Goal: Obtain resource: Obtain resource

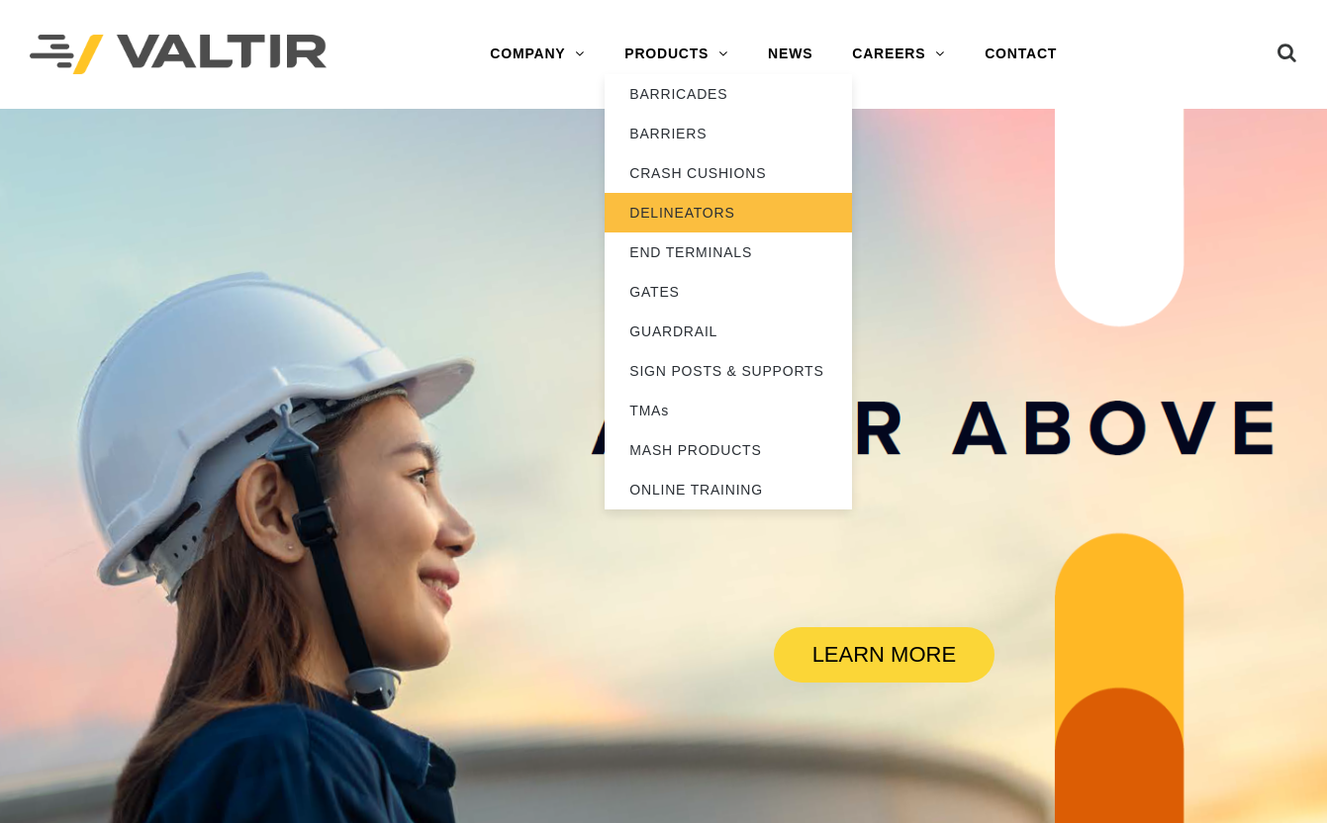
click at [690, 218] on link "DELINEATORS" at bounding box center [728, 213] width 247 height 40
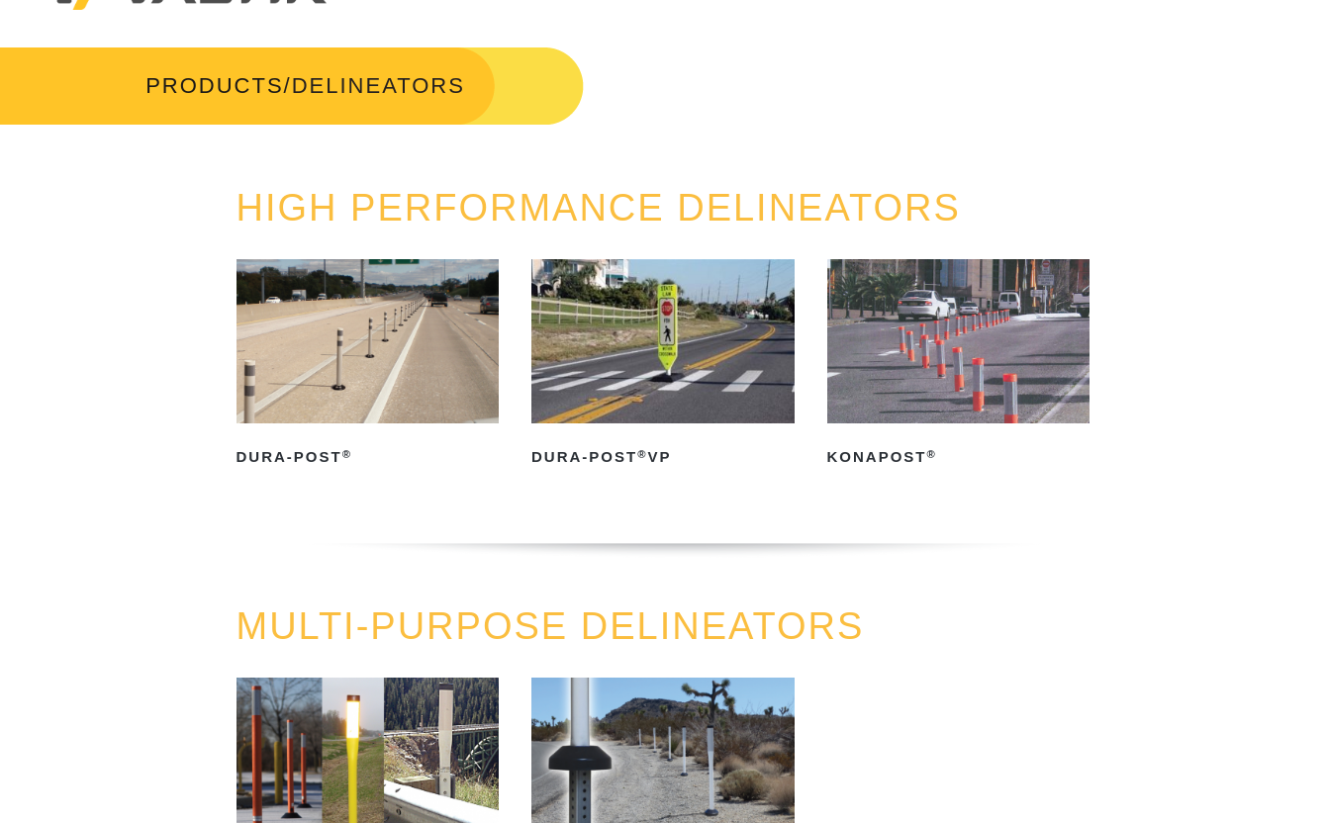
scroll to position [99, 0]
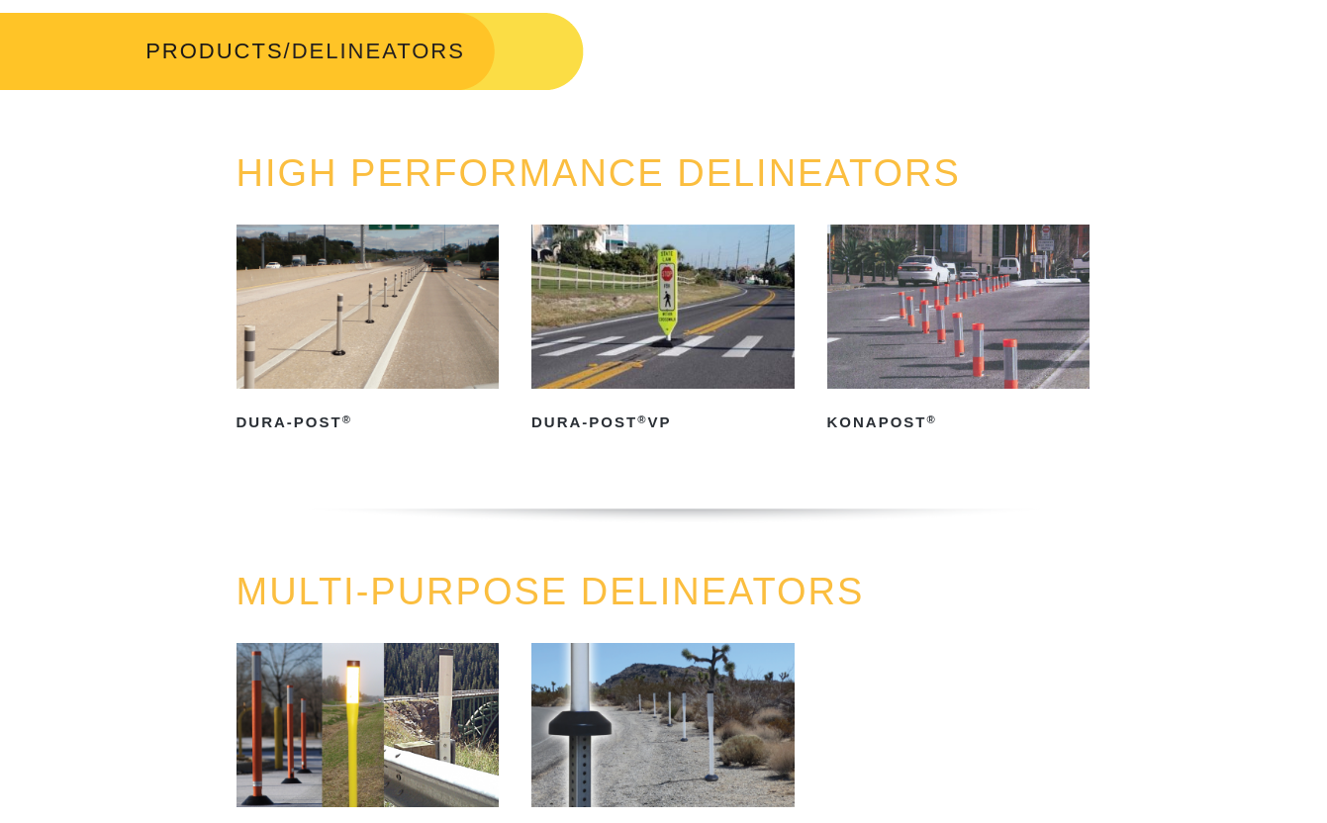
click at [419, 313] on img at bounding box center [367, 307] width 263 height 164
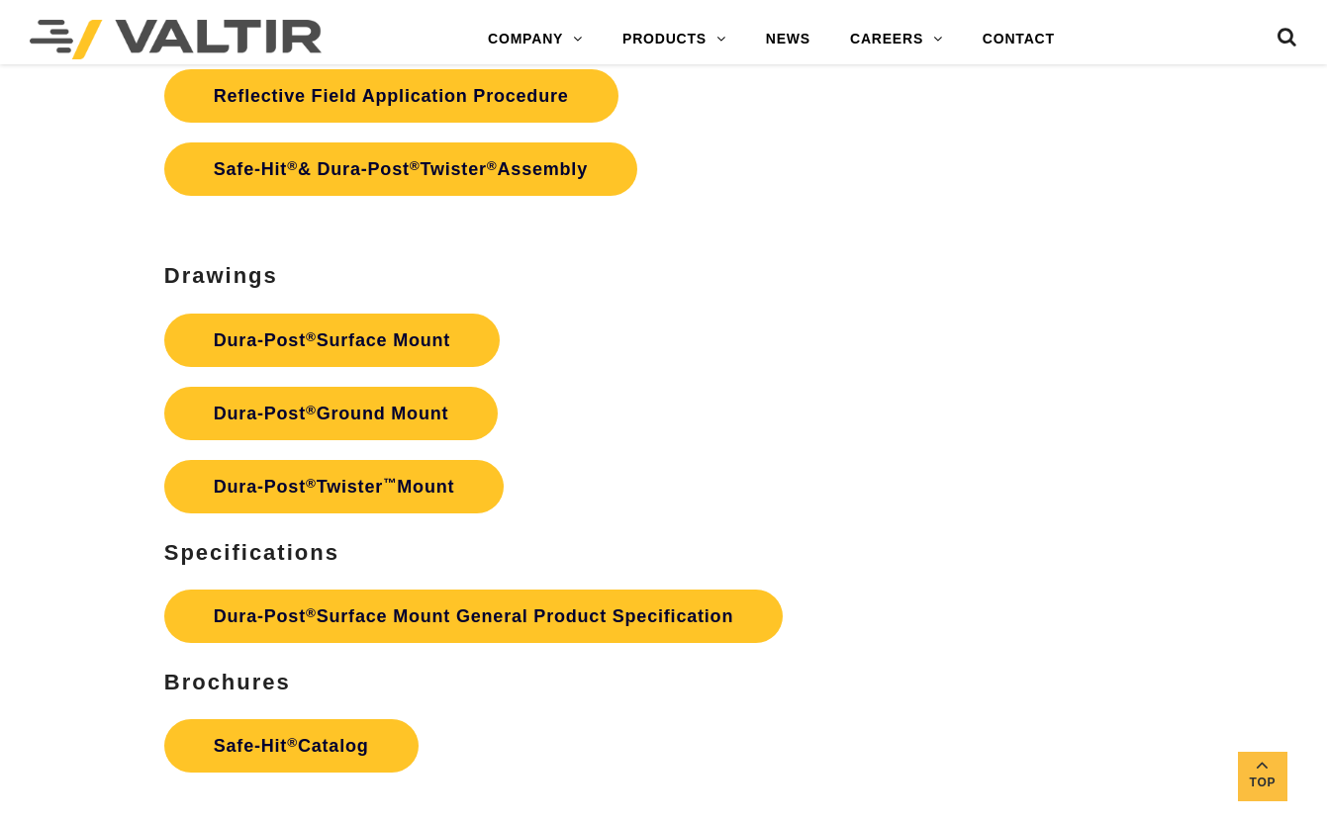
scroll to position [5244, 0]
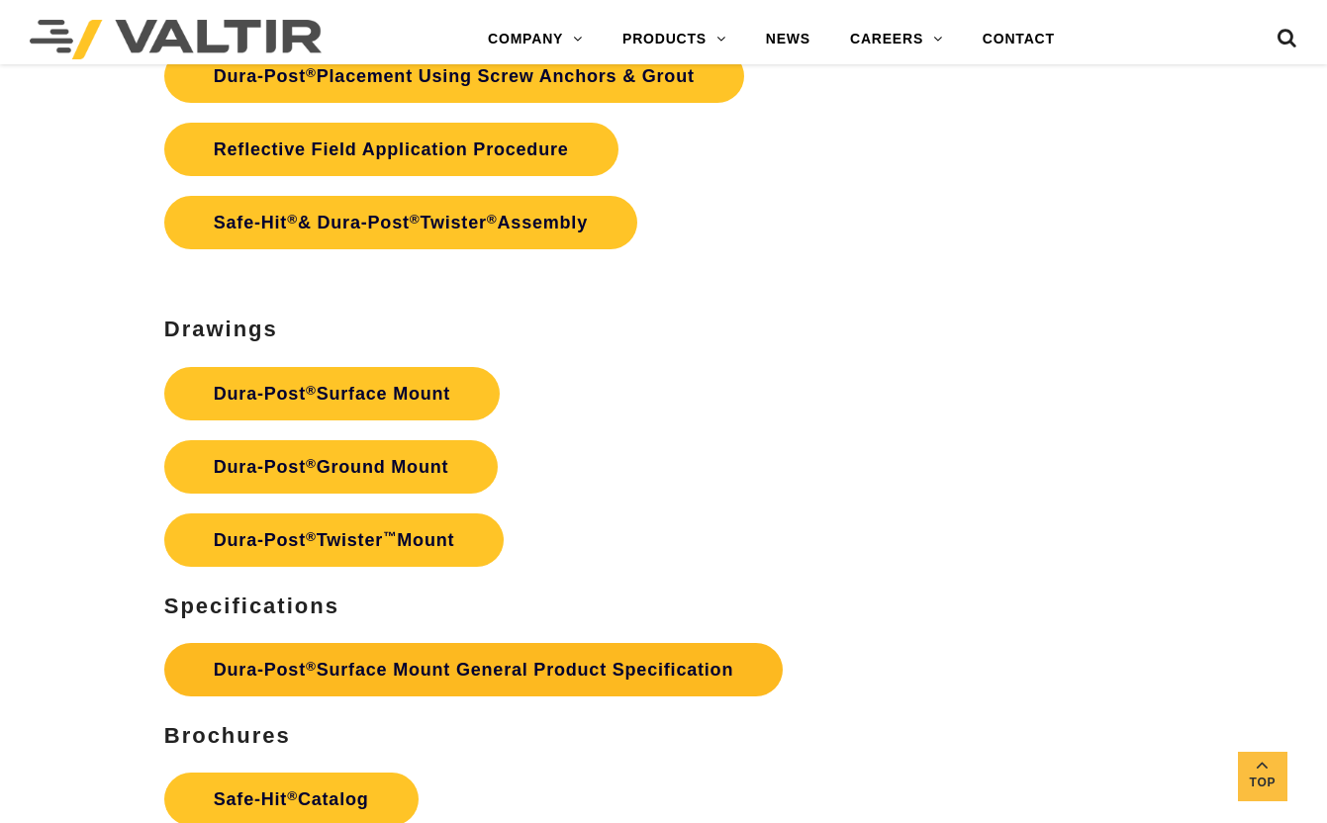
click at [662, 658] on link "Dura-Post ® Surface Mount General Product Specification" at bounding box center [473, 669] width 618 height 53
